Goal: Find specific page/section: Find specific page/section

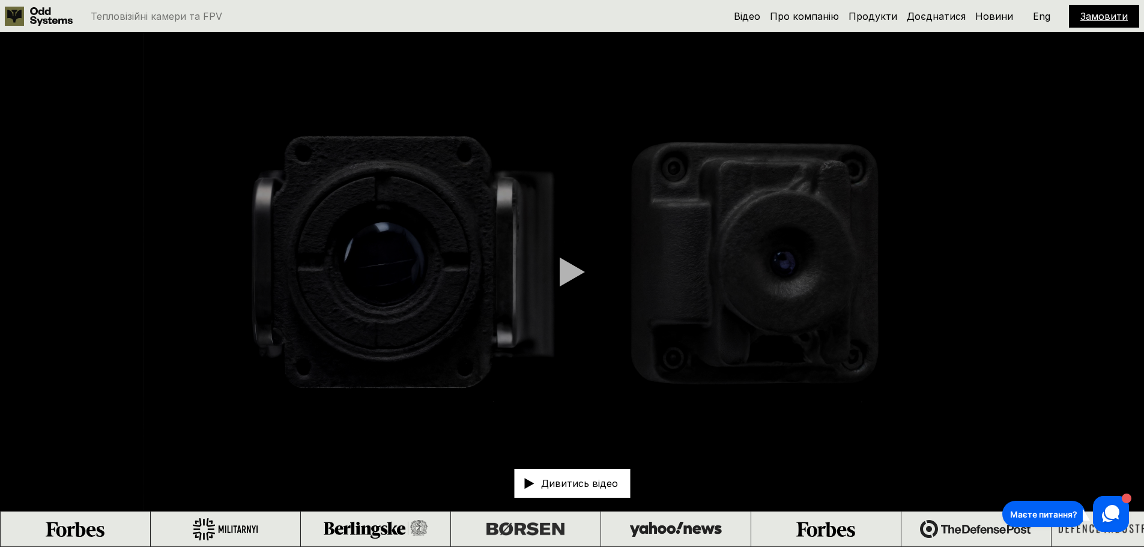
drag, startPoint x: 884, startPoint y: 20, endPoint x: 882, endPoint y: 36, distance: 15.7
click at [884, 20] on link "Продукти" at bounding box center [873, 16] width 49 height 12
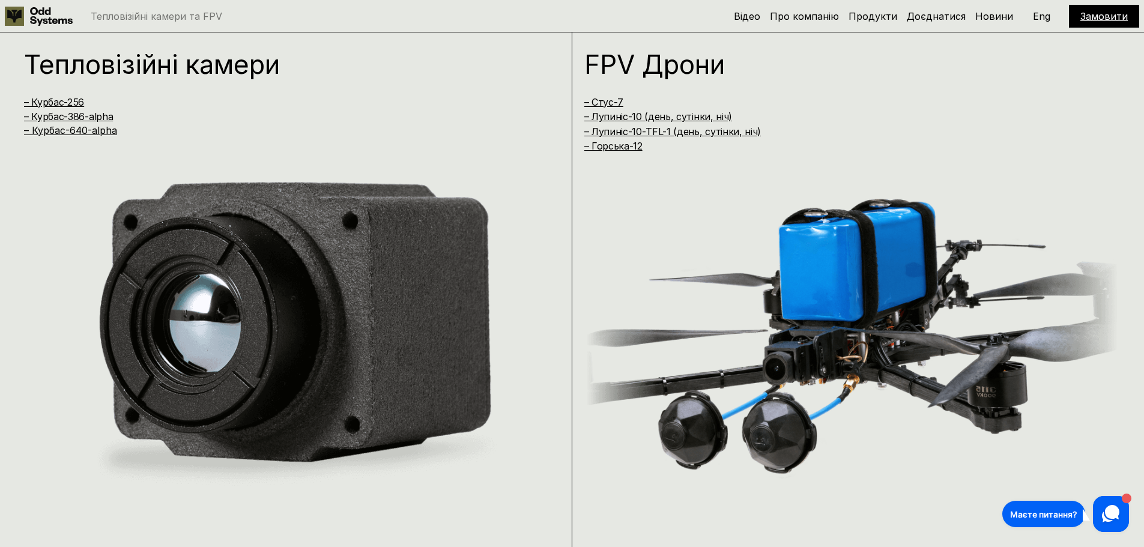
scroll to position [1095, 0]
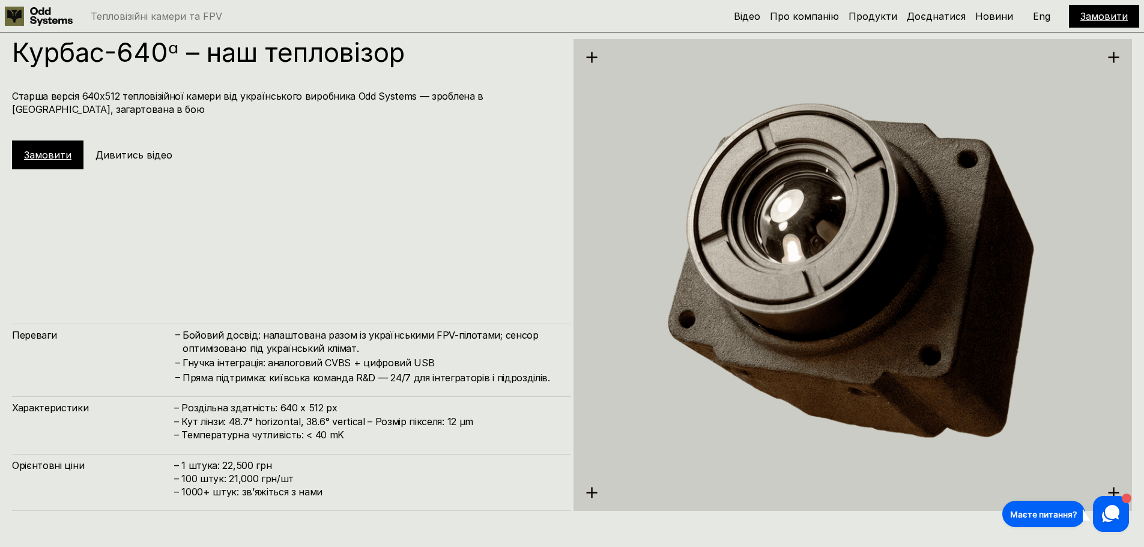
scroll to position [2736, 0]
